Goal: Find specific page/section: Find specific page/section

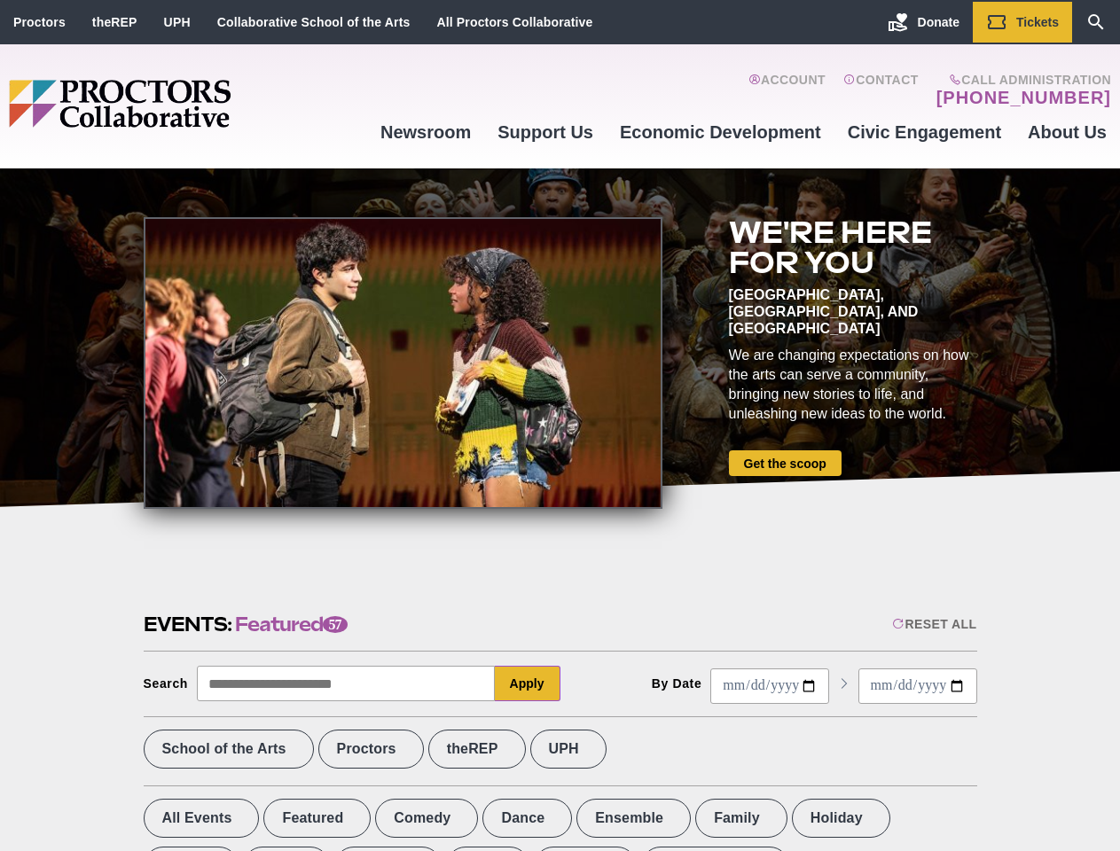
click at [560, 426] on div at bounding box center [403, 363] width 519 height 292
click at [933, 624] on div "Reset All" at bounding box center [934, 624] width 84 height 14
click at [528, 684] on button "Apply" at bounding box center [528, 683] width 66 height 35
